Goal: Task Accomplishment & Management: Manage account settings

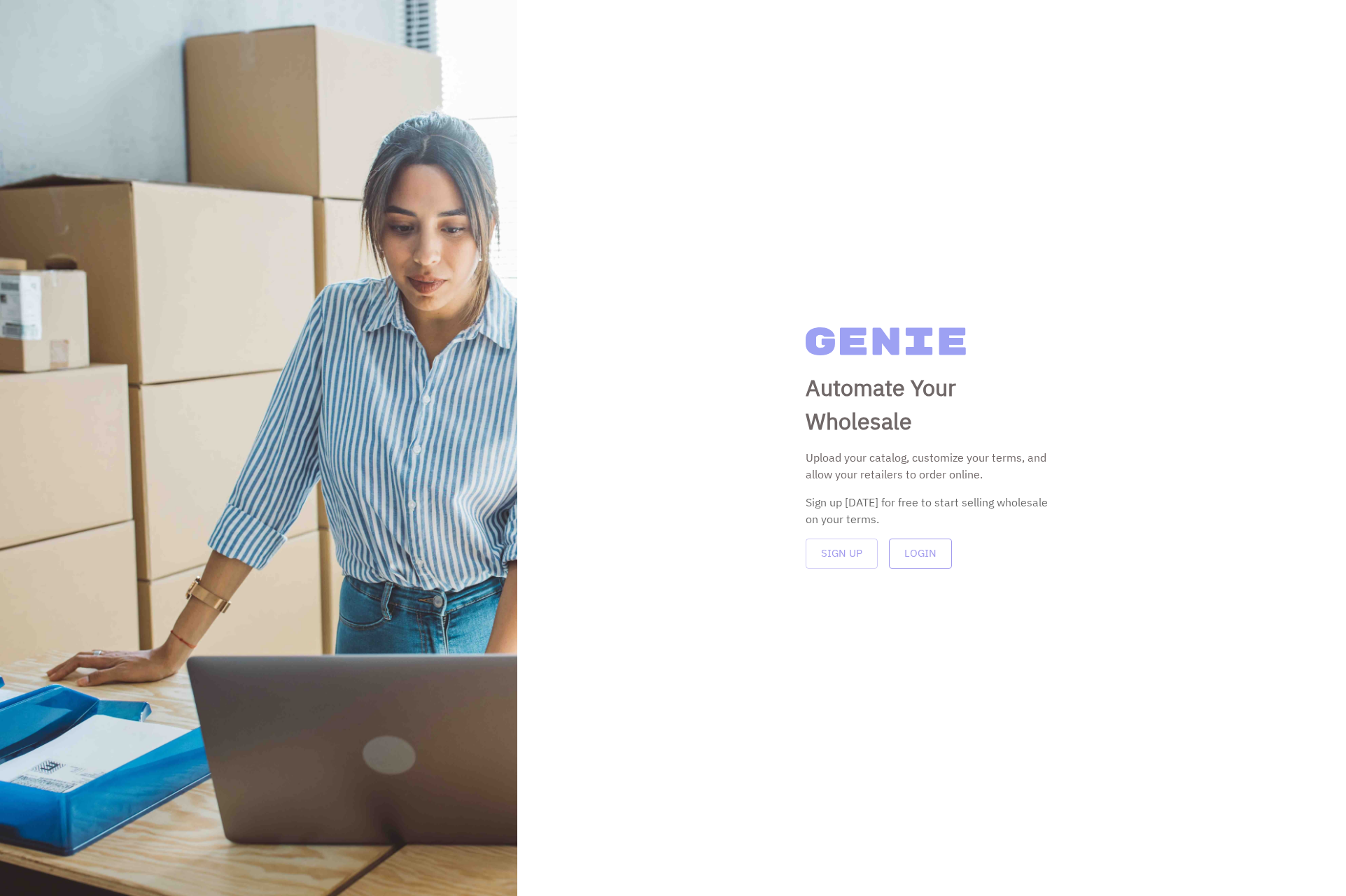
click at [928, 562] on button "Login" at bounding box center [920, 553] width 63 height 29
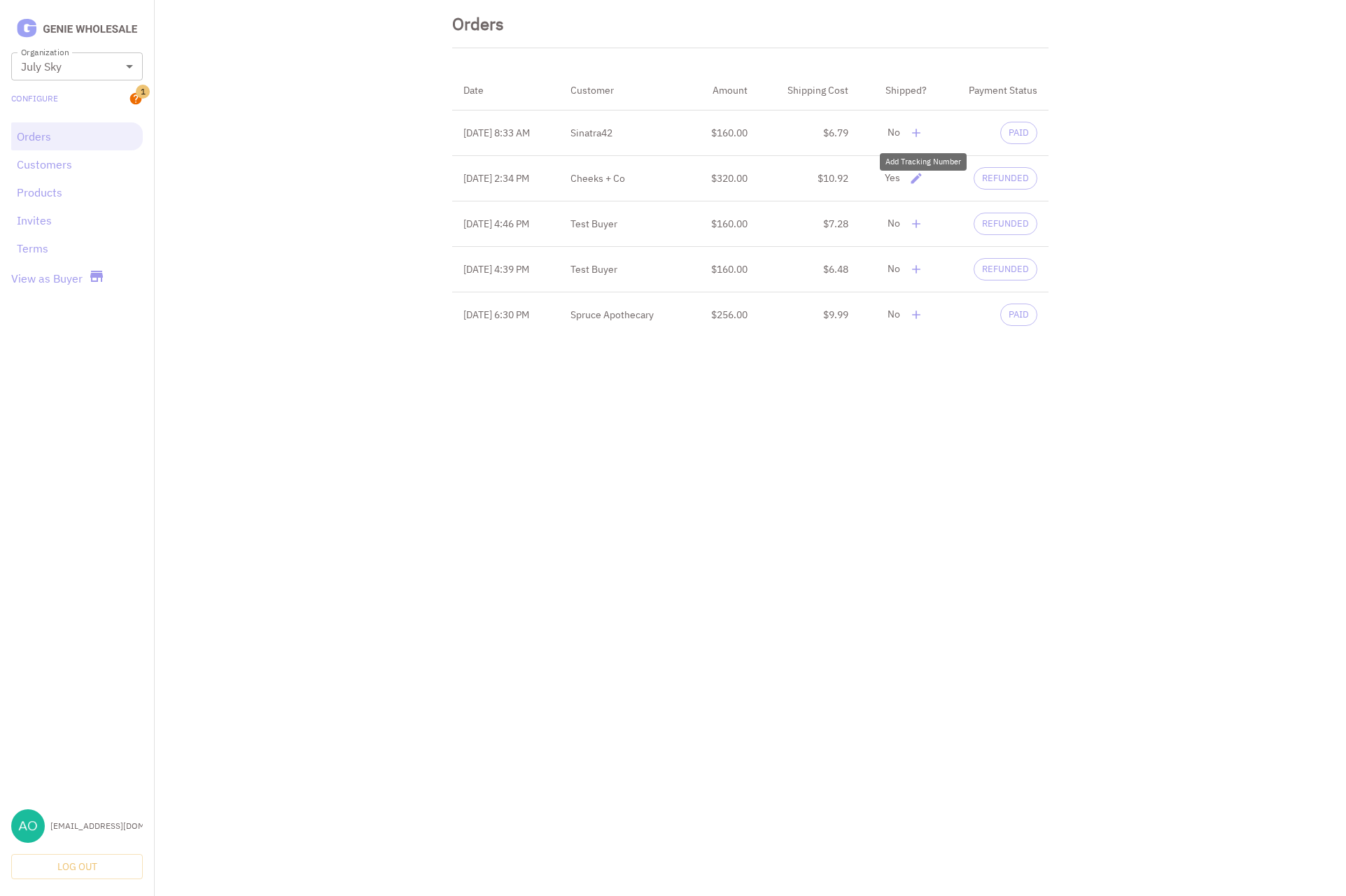
click at [923, 133] on icon "delete" at bounding box center [916, 132] width 14 height 14
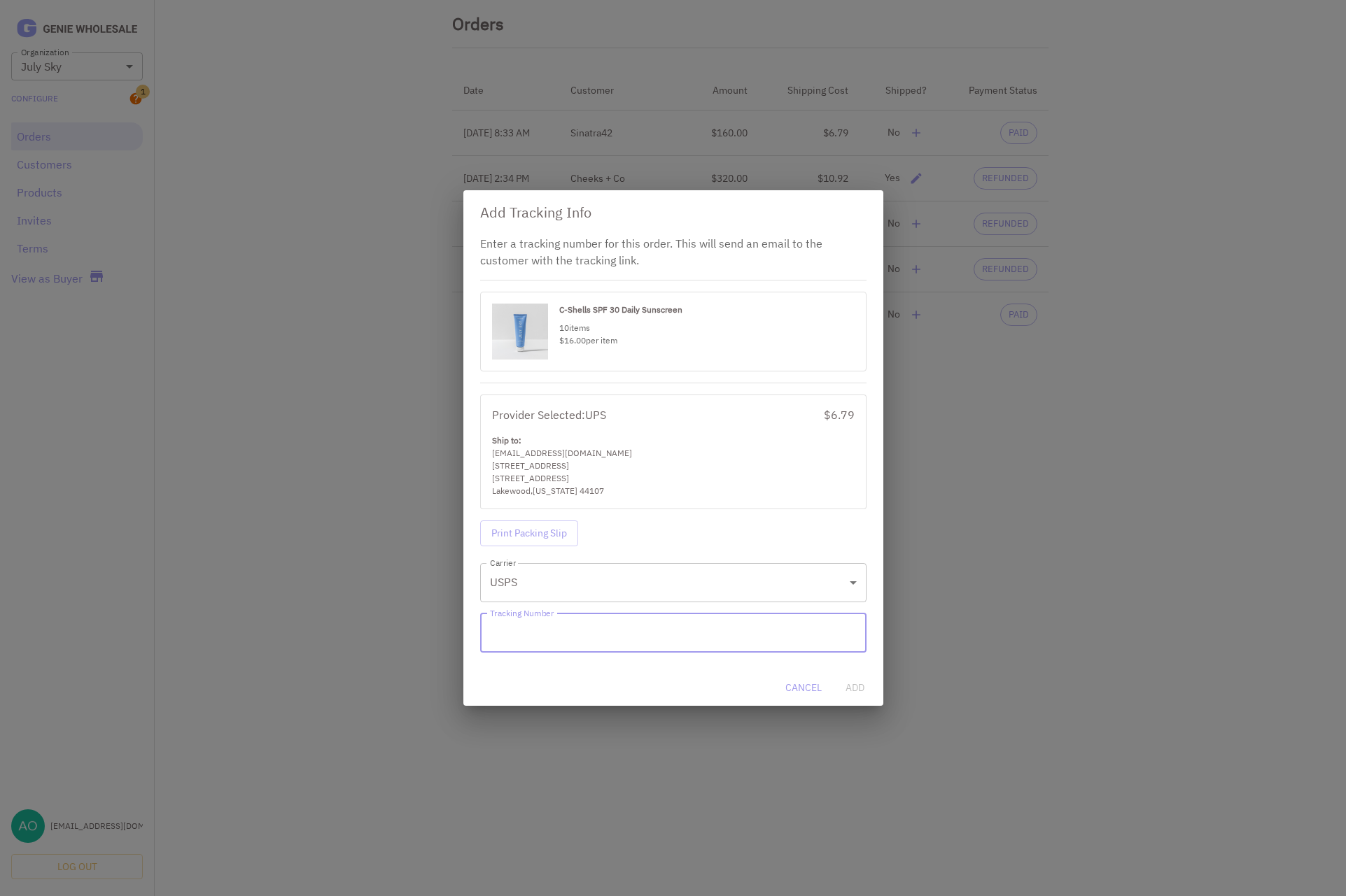
click at [721, 488] on div "Lakewood , Ohio 44107" at bounding box center [673, 492] width 362 height 13
click at [803, 689] on button "Cancel" at bounding box center [804, 688] width 48 height 26
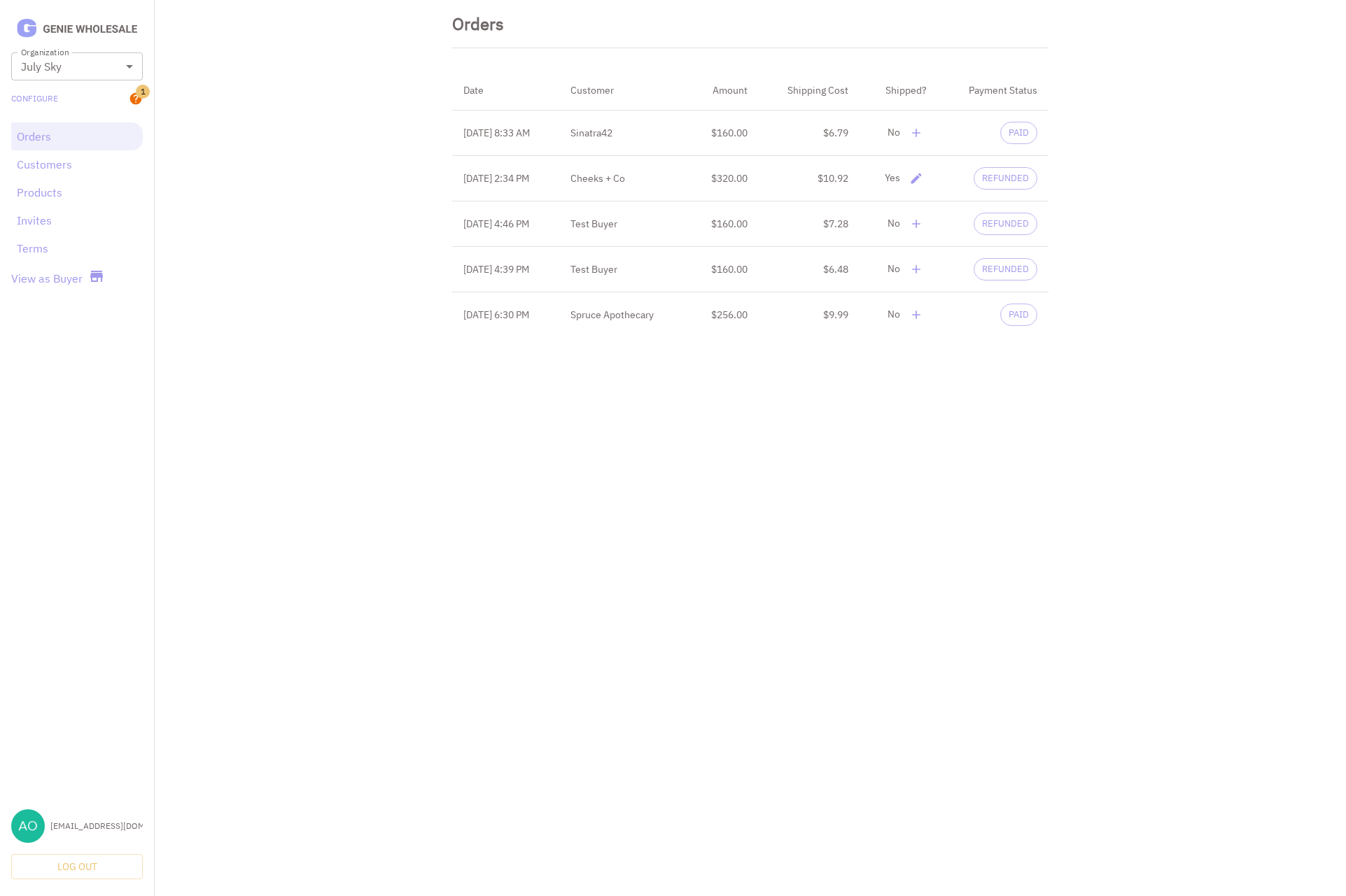
click at [959, 348] on html "**********" at bounding box center [673, 174] width 1346 height 348
click at [927, 135] on button "delete" at bounding box center [916, 132] width 21 height 21
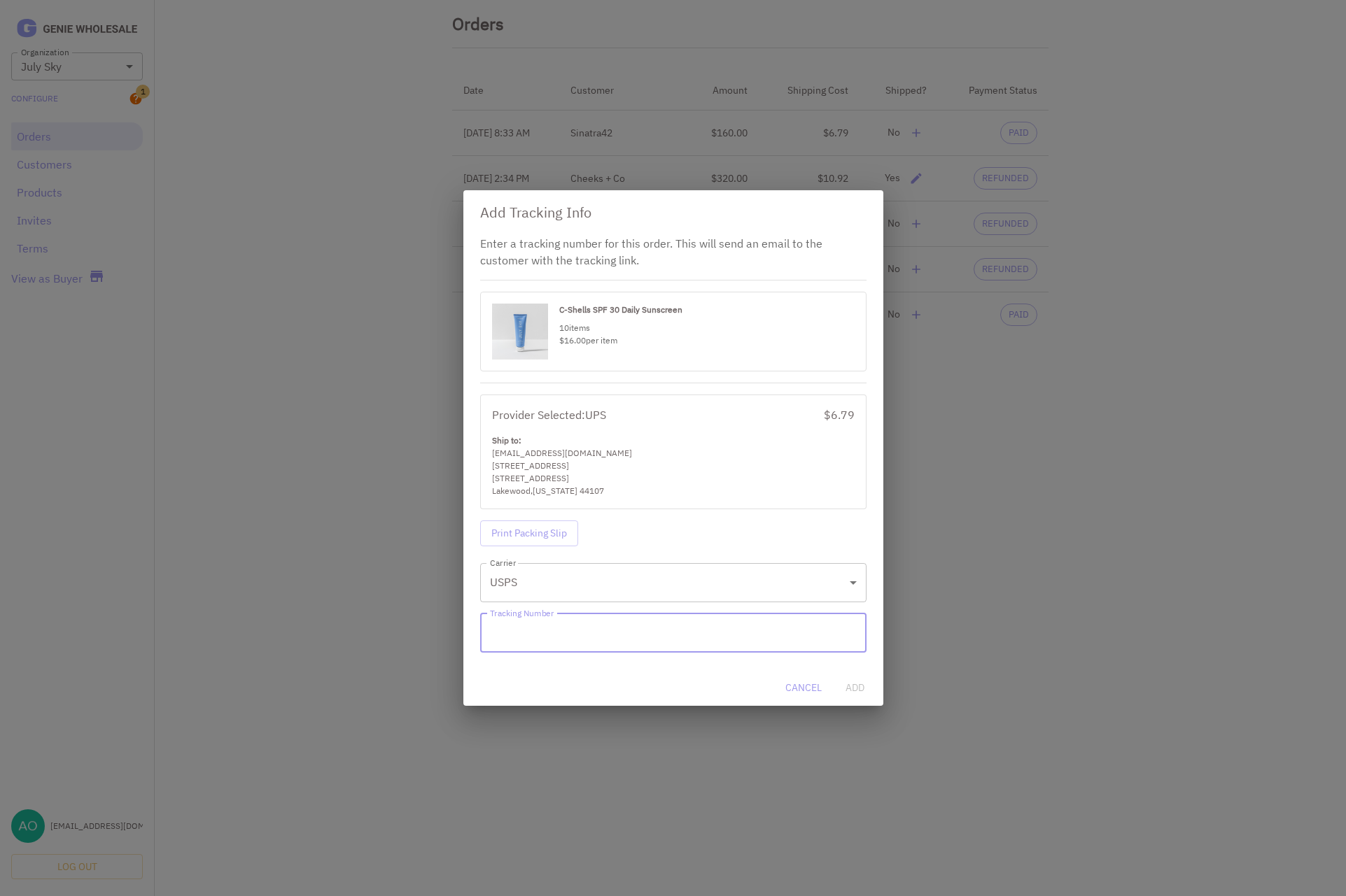
click at [696, 455] on div "flowerpowerskinstudio@gmail.com" at bounding box center [673, 453] width 362 height 13
